Goal: Information Seeking & Learning: Learn about a topic

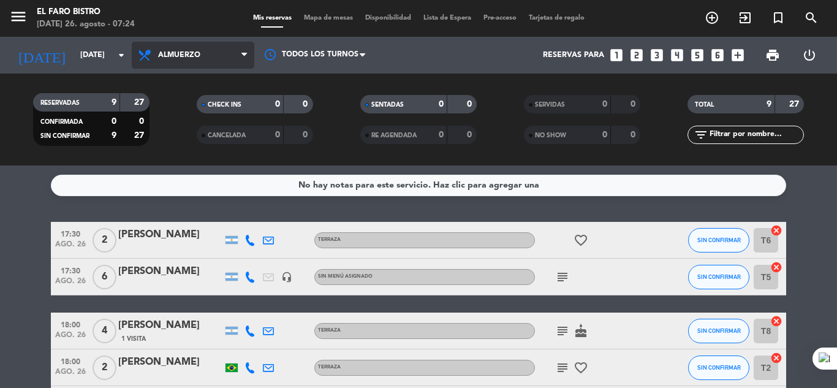
click at [170, 51] on span "Almuerzo" at bounding box center [179, 55] width 42 height 9
click at [184, 113] on div "menu El Faro Bistro [DATE] 26. agosto - 07:24 Mis reservas Mapa de mesas Dispon…" at bounding box center [418, 82] width 837 height 165
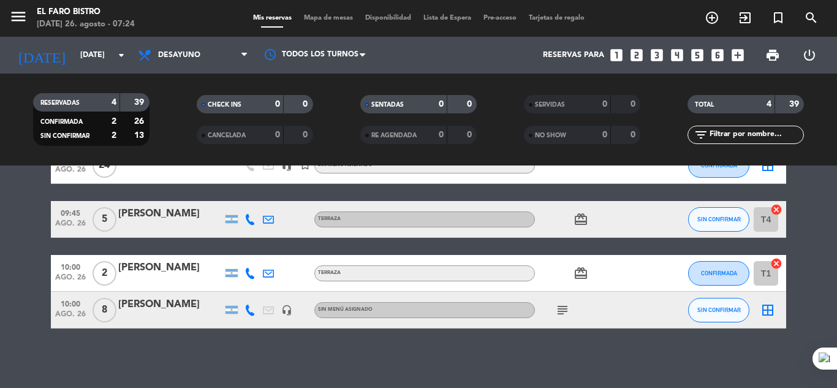
scroll to position [77, 0]
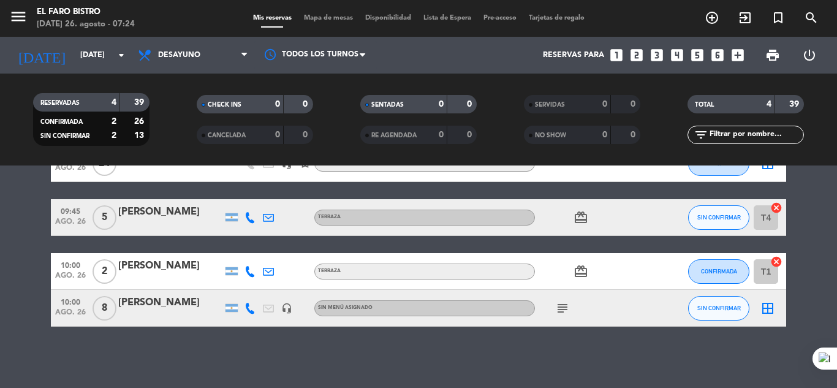
click at [561, 309] on icon "subject" at bounding box center [562, 308] width 15 height 15
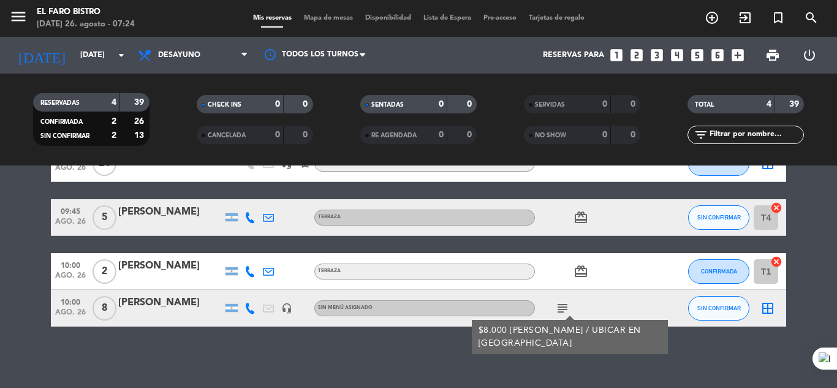
click at [561, 309] on icon "subject" at bounding box center [562, 308] width 15 height 15
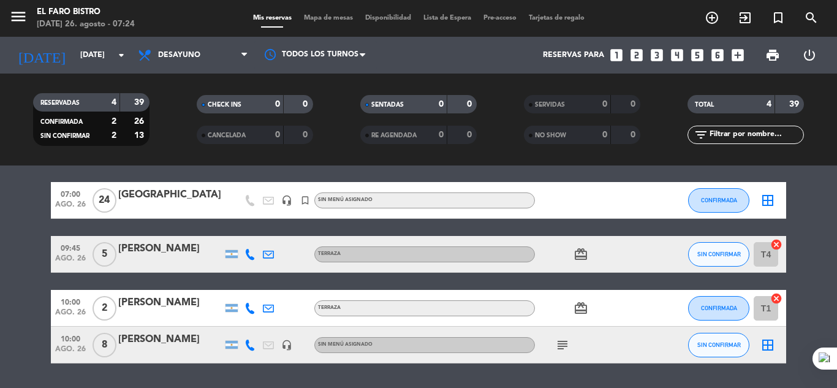
scroll to position [0, 0]
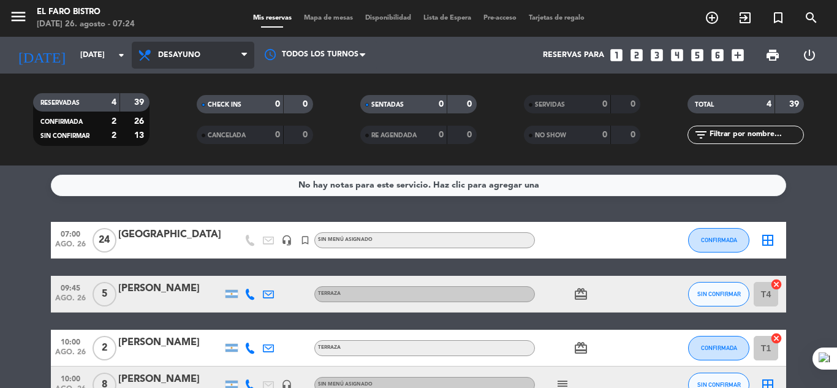
click at [211, 56] on span "Desayuno" at bounding box center [193, 55] width 123 height 27
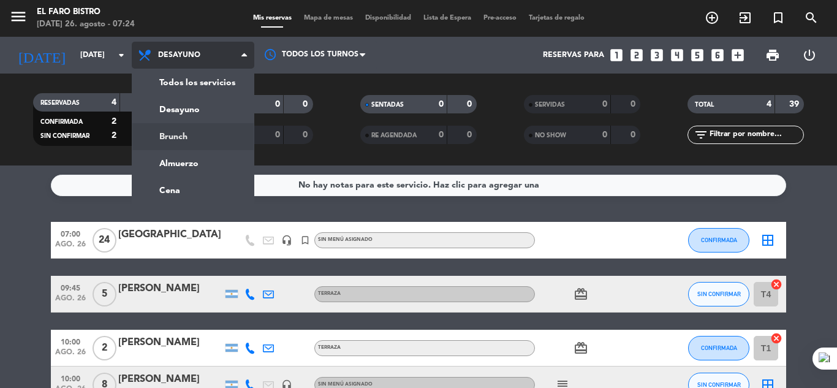
click at [210, 141] on div "menu El Faro Bistro [DATE] 26. agosto - 07:24 Mis reservas Mapa de mesas Dispon…" at bounding box center [418, 82] width 837 height 165
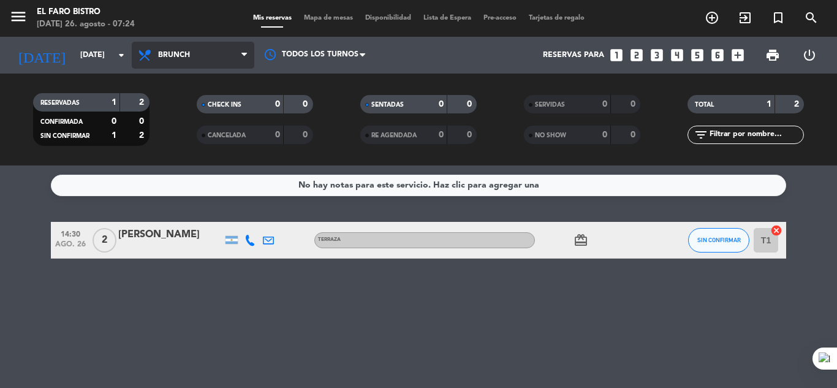
drag, startPoint x: 197, startPoint y: 58, endPoint x: 207, endPoint y: 81, distance: 25.0
click at [199, 57] on span "Brunch" at bounding box center [193, 55] width 123 height 27
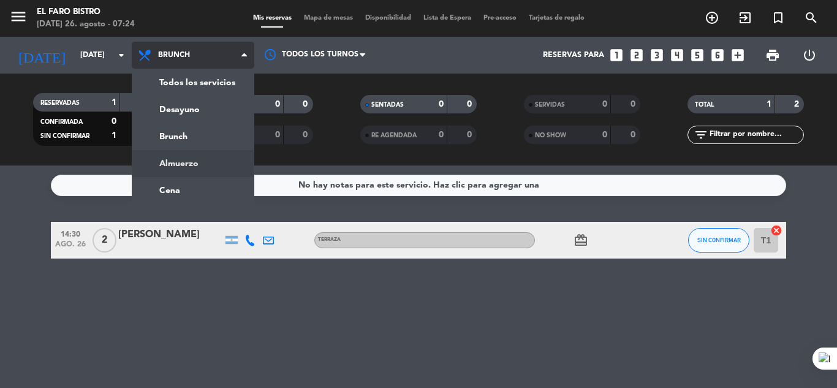
click at [183, 156] on div "menu El Faro Bistro [DATE] 26. agosto - 07:24 Mis reservas Mapa de mesas Dispon…" at bounding box center [418, 82] width 837 height 165
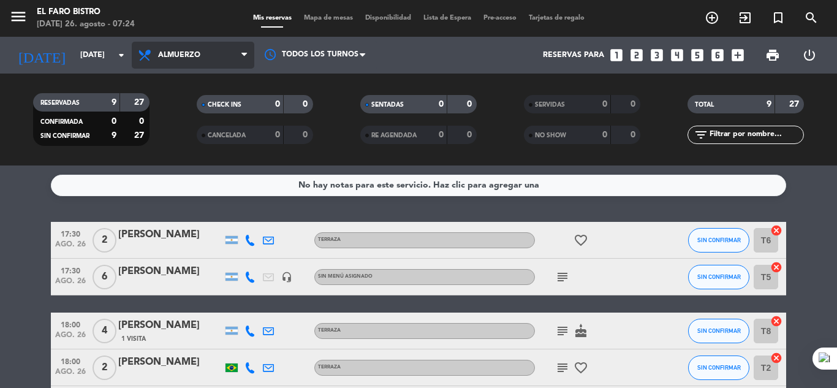
click at [187, 50] on span "Almuerzo" at bounding box center [193, 55] width 123 height 27
click at [189, 115] on div "menu El Faro Bistro [DATE] 26. agosto - 07:24 Mis reservas Mapa de mesas Dispon…" at bounding box center [418, 82] width 837 height 165
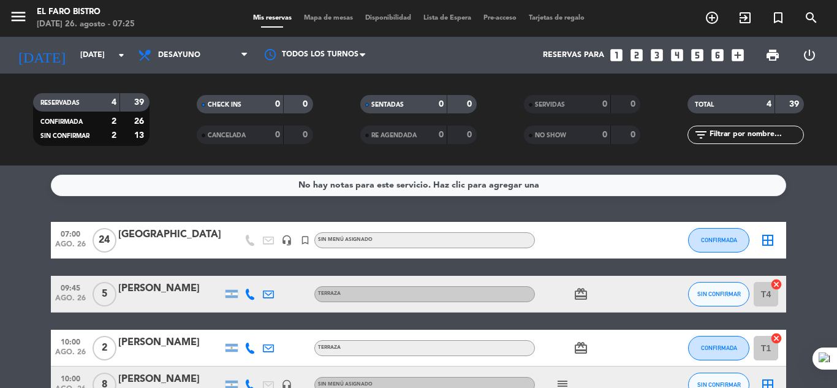
click at [769, 47] on span "print" at bounding box center [773, 55] width 25 height 25
click at [621, 198] on div "No hay notas para este servicio. Haz clic para agregar una 07:00 [DATE] DESAYUN…" at bounding box center [418, 276] width 837 height 222
